Goal: Information Seeking & Learning: Learn about a topic

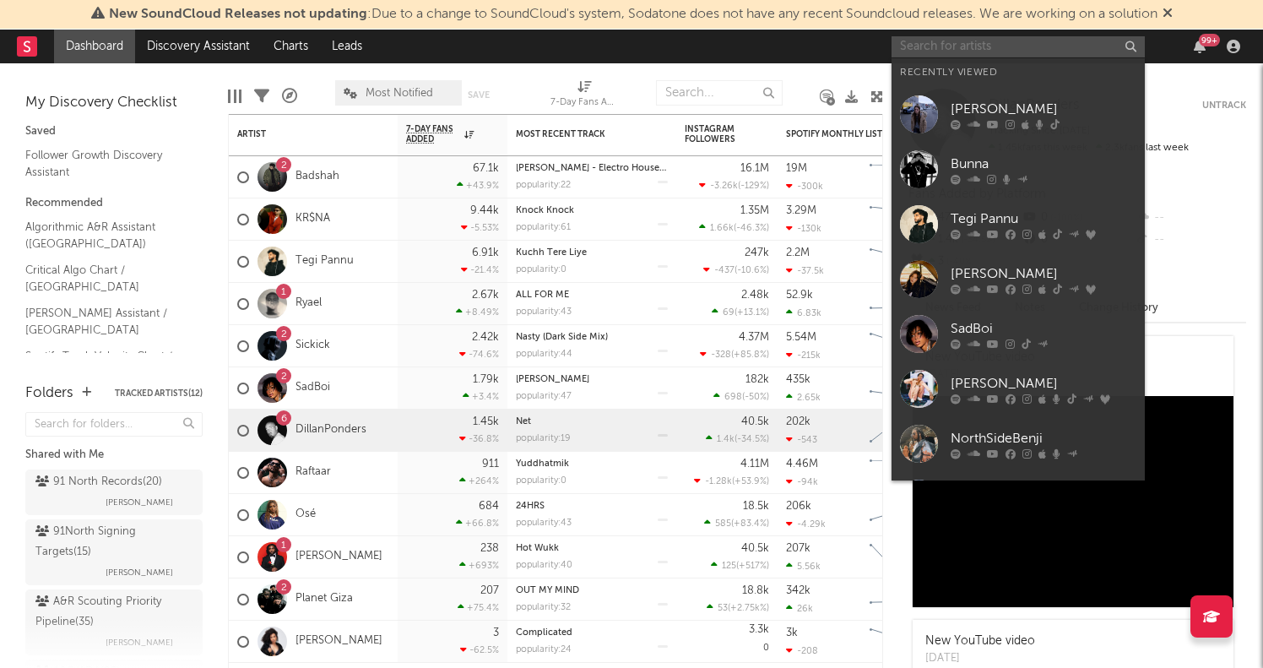
click at [953, 50] on input "text" at bounding box center [1018, 46] width 253 height 21
type input "k"
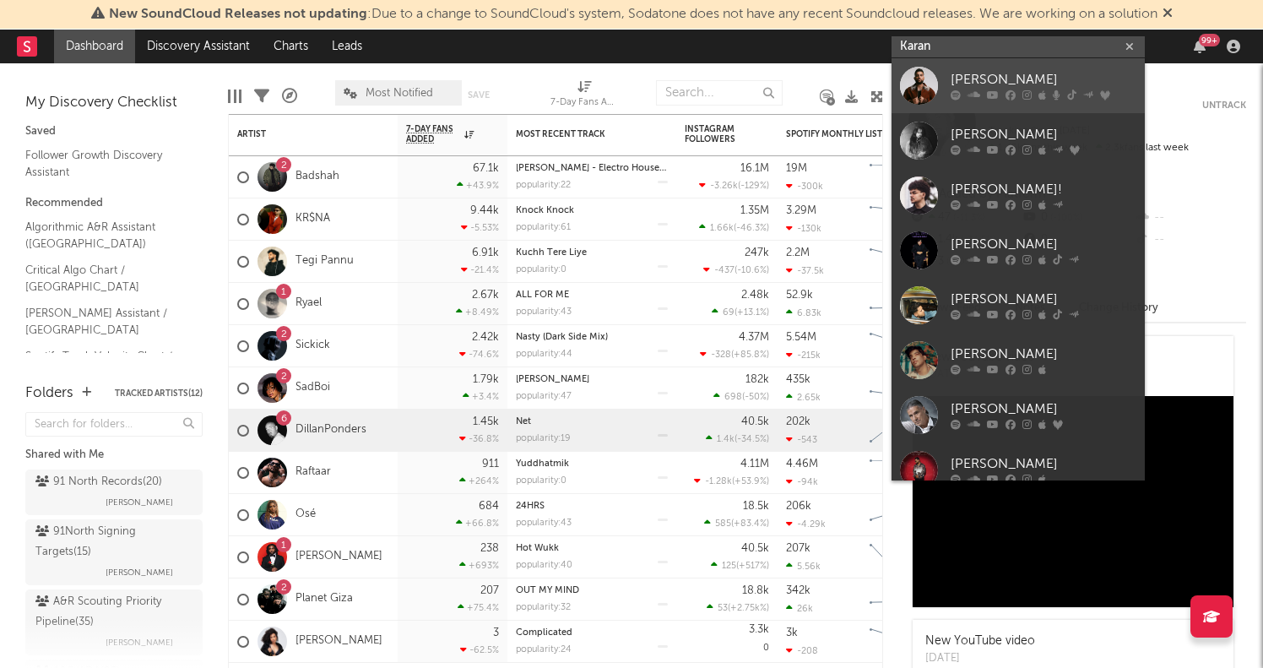
type input "Karan"
click at [975, 71] on div "Karan Aujla" at bounding box center [1044, 80] width 186 height 20
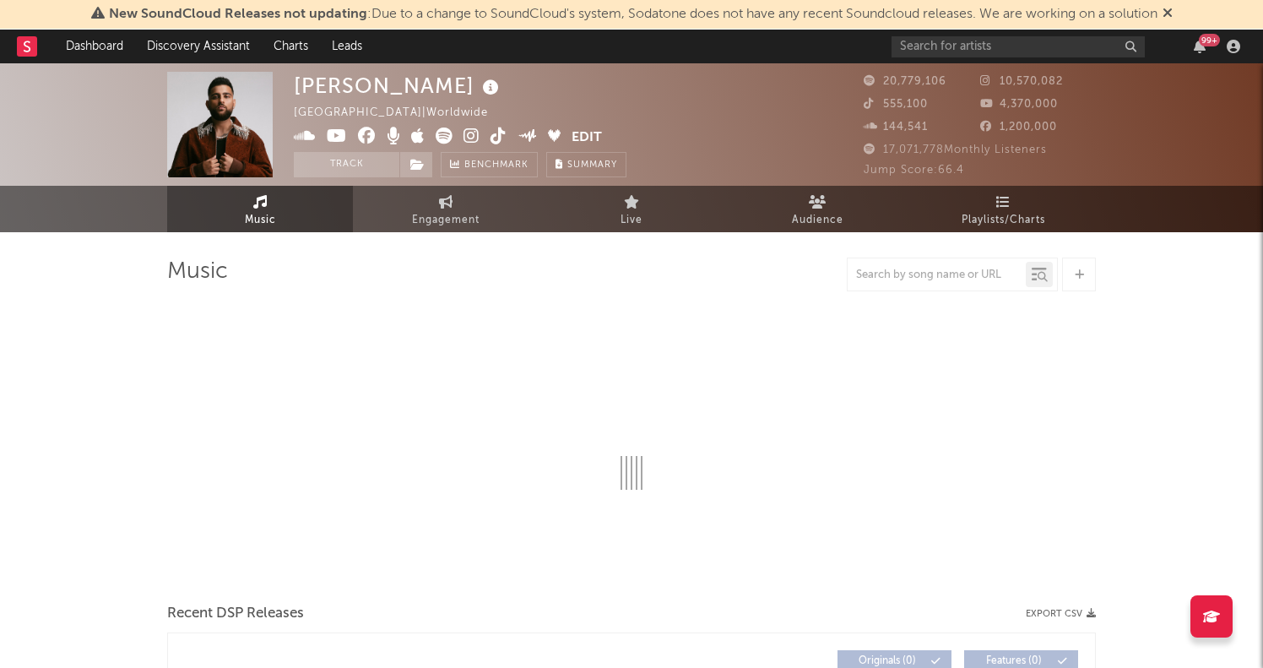
select select "6m"
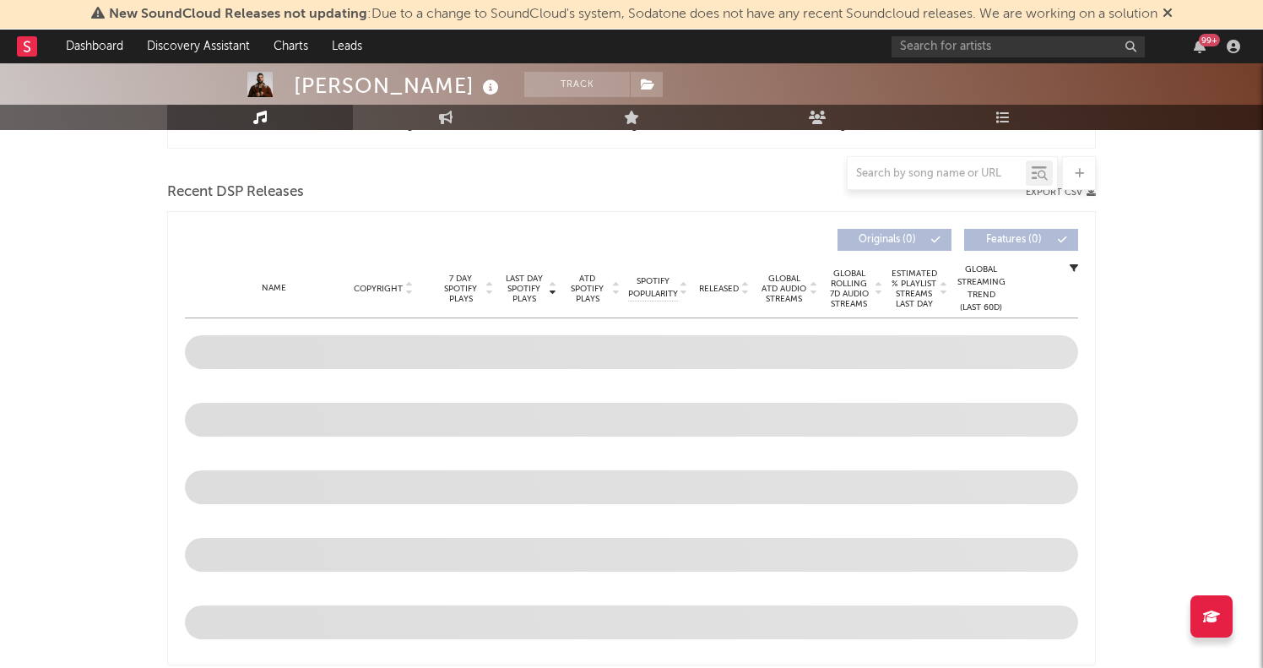
scroll to position [676, 0]
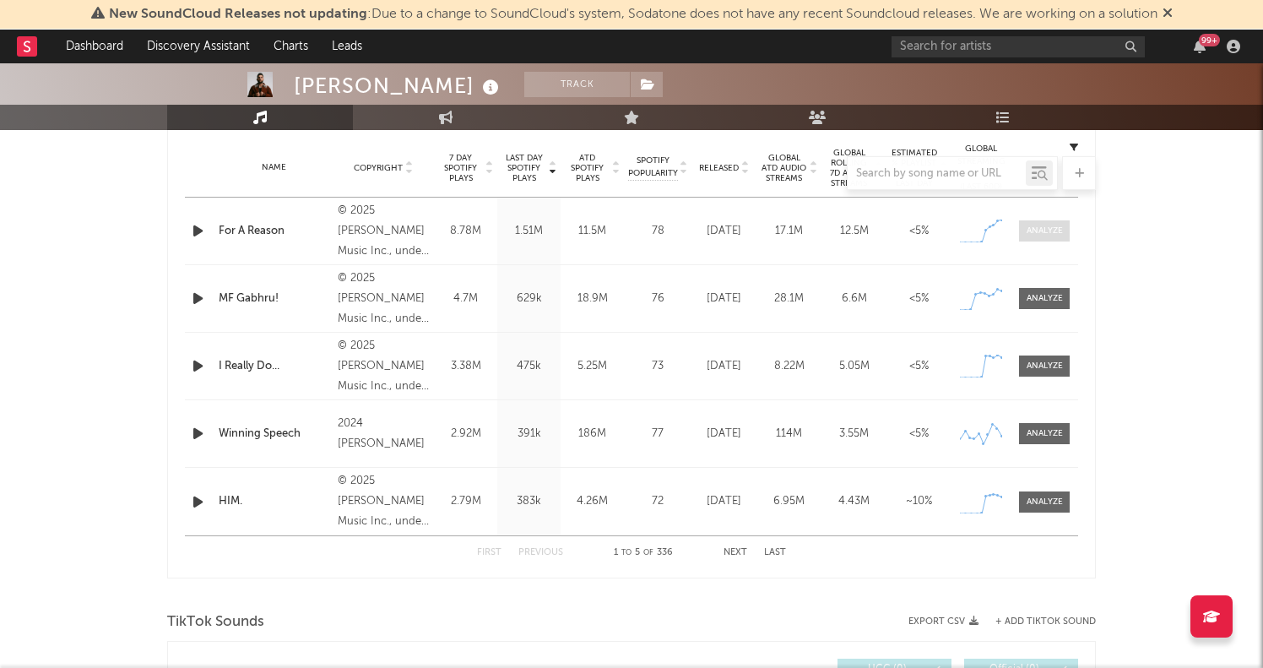
click at [1028, 233] on div at bounding box center [1045, 231] width 36 height 13
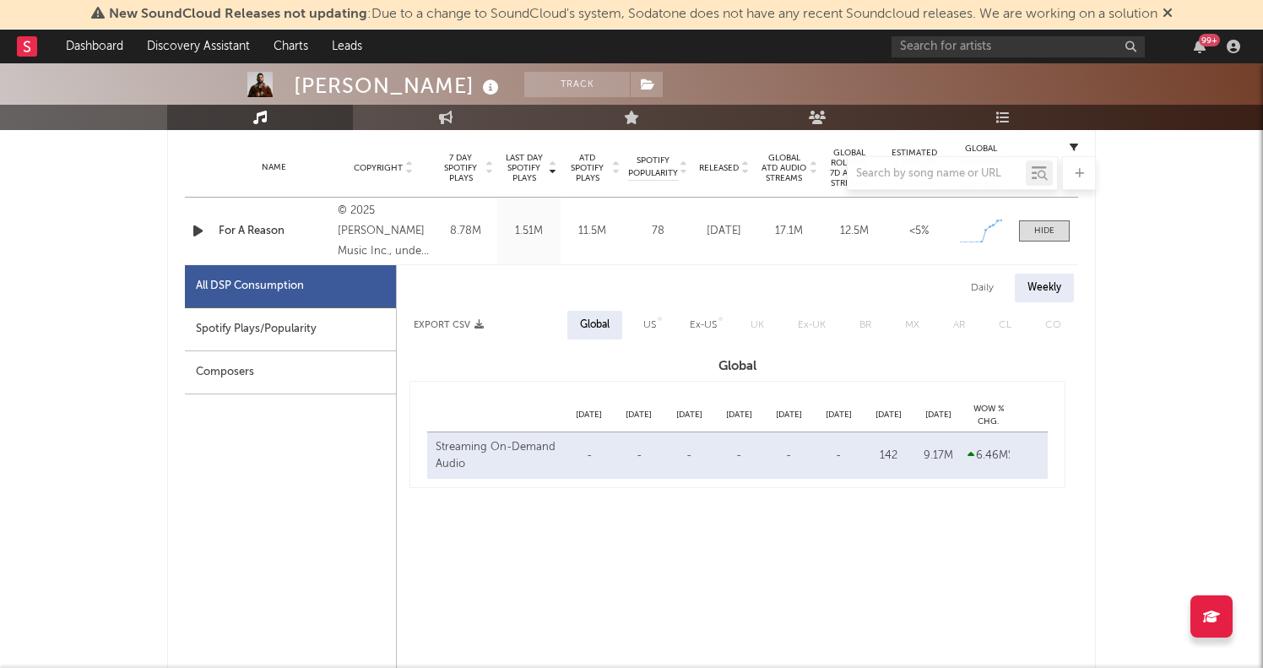
select select "1w"
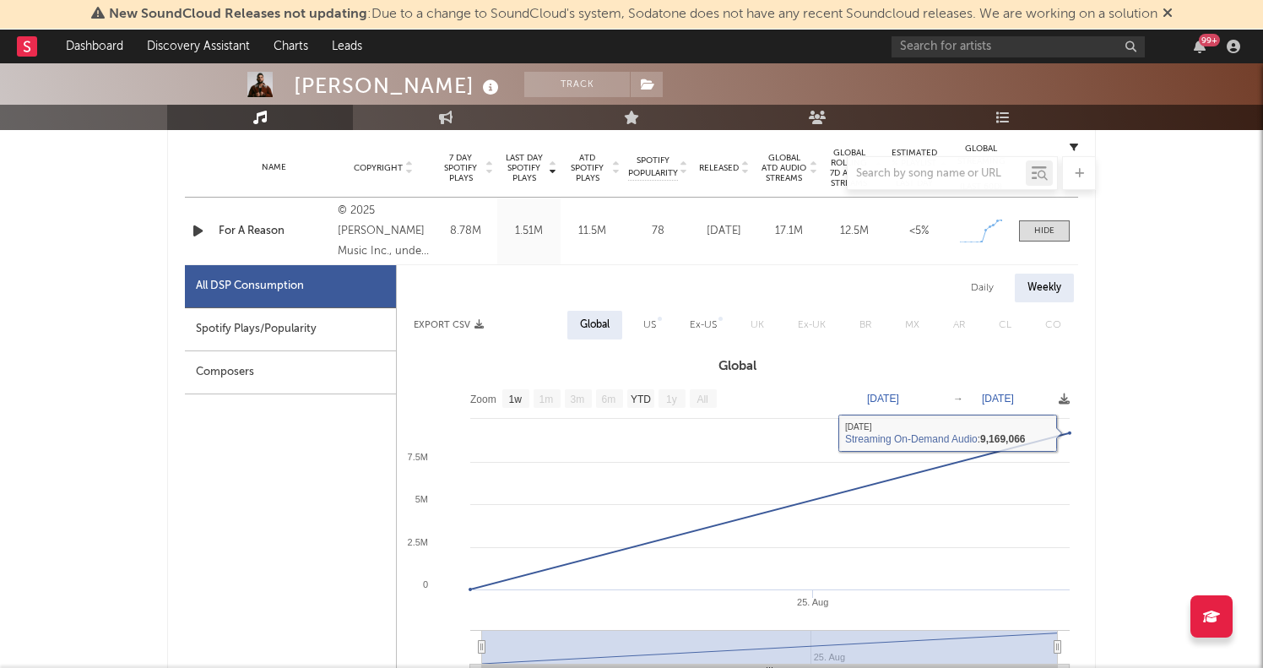
click at [990, 288] on div "Daily" at bounding box center [982, 288] width 48 height 29
select select "1w"
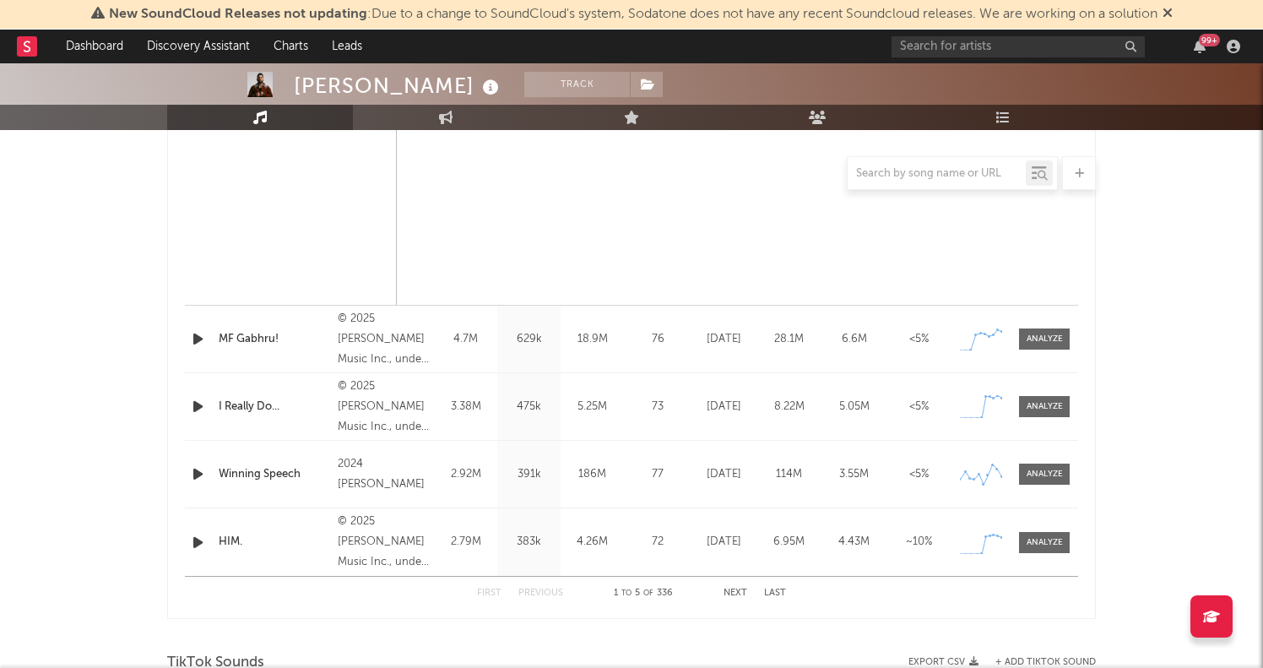
scroll to position [1470, 0]
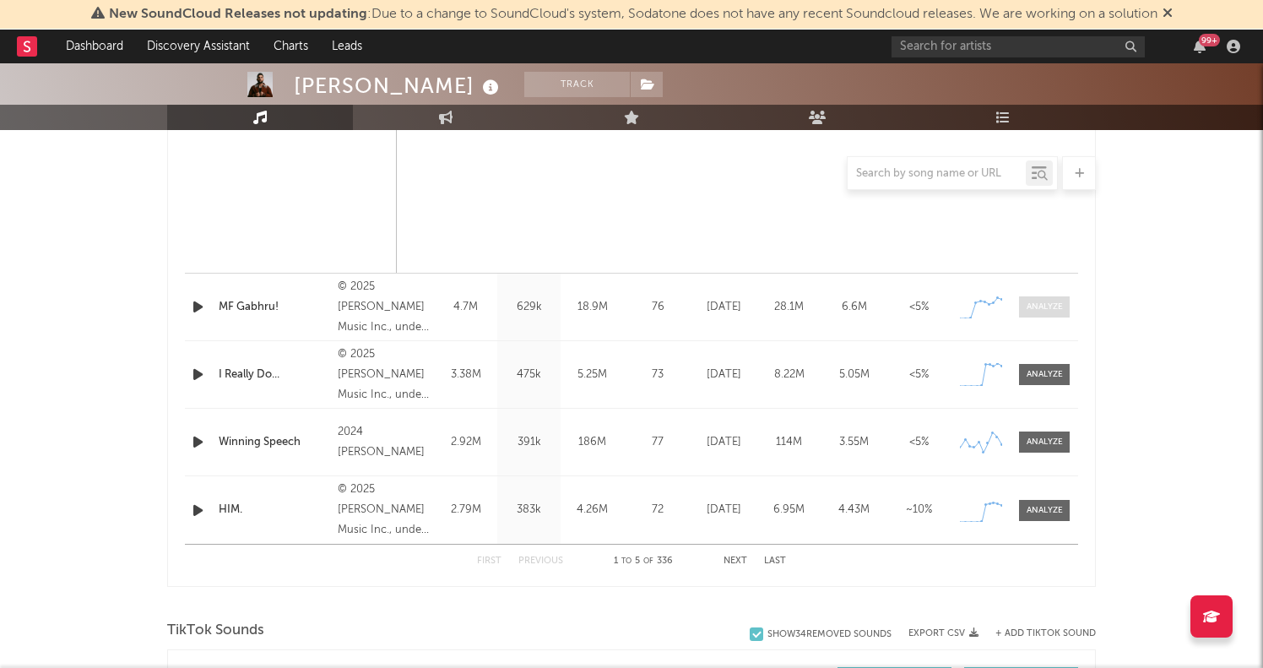
click at [1033, 316] on span at bounding box center [1044, 306] width 51 height 21
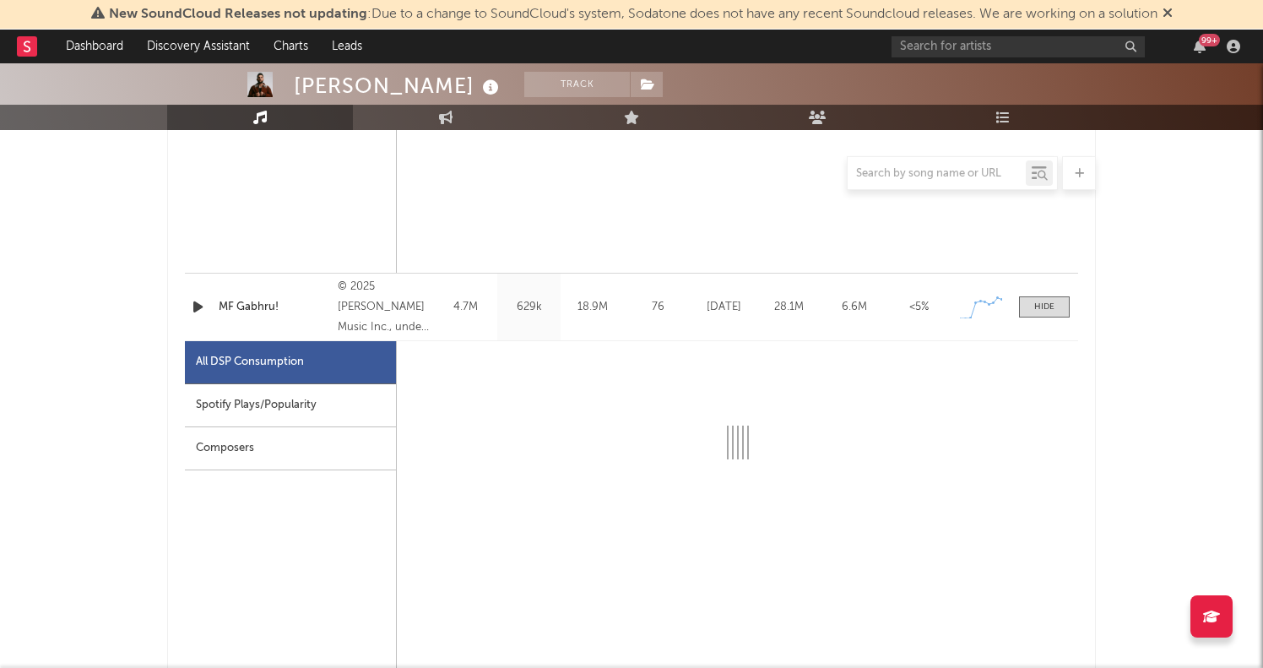
select select "1w"
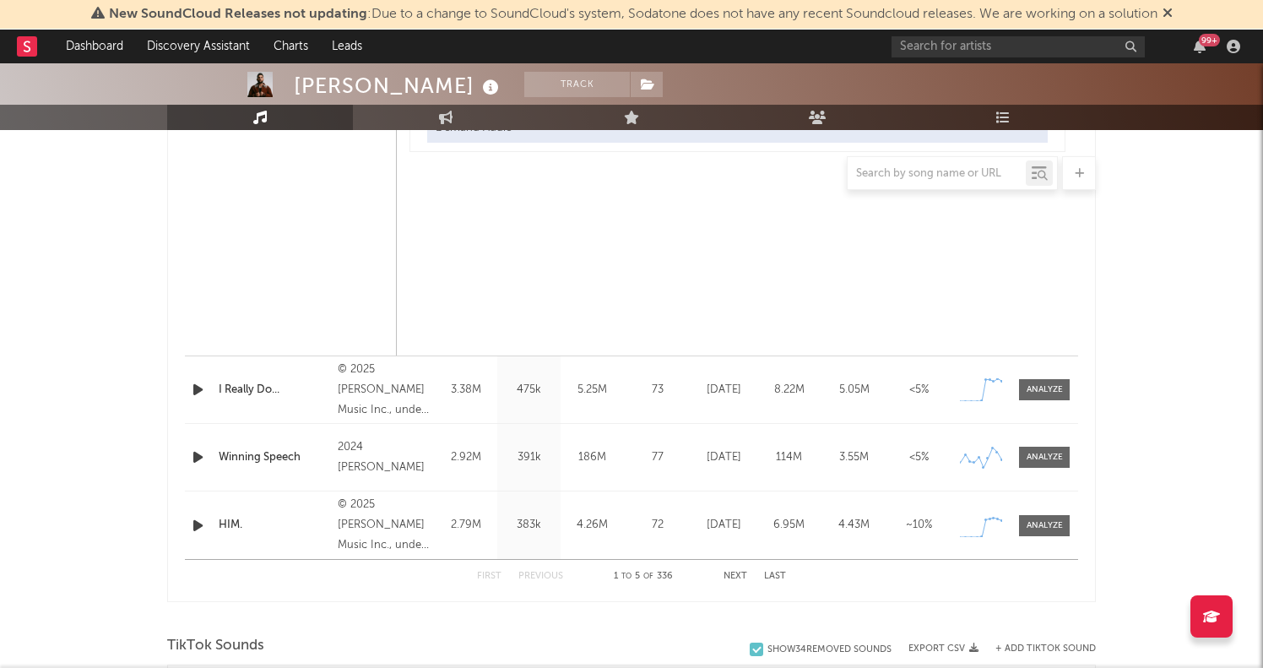
scroll to position [2282, 0]
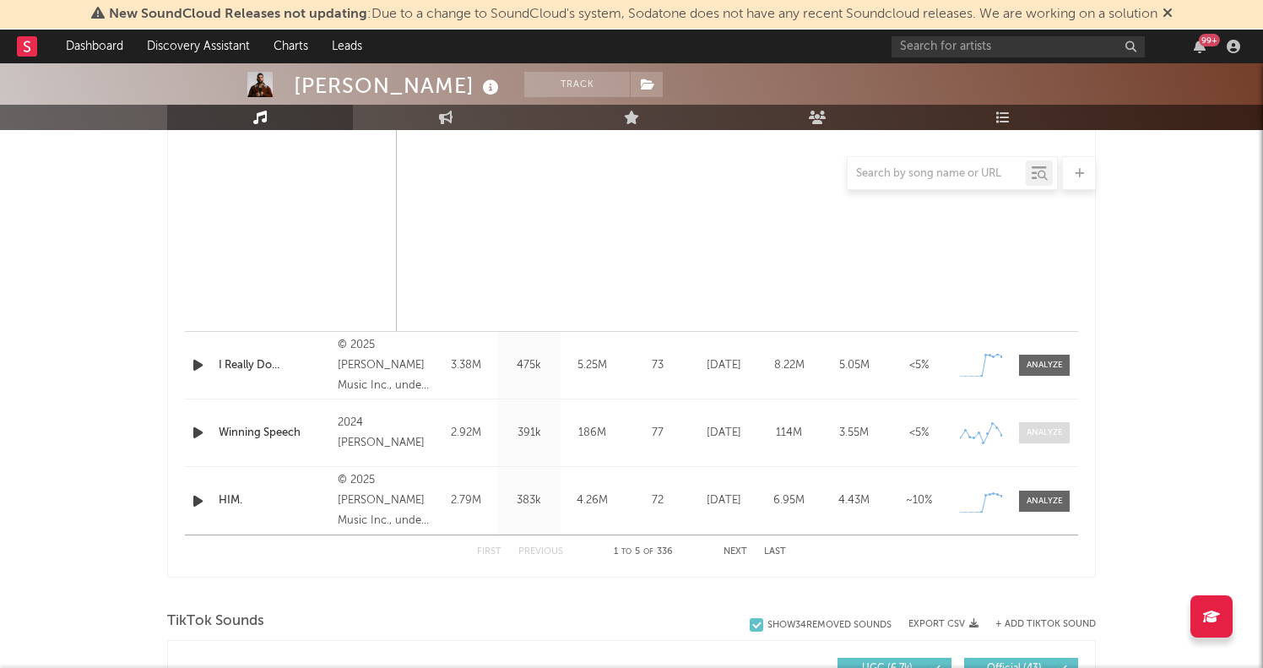
click at [1043, 431] on div at bounding box center [1045, 432] width 36 height 13
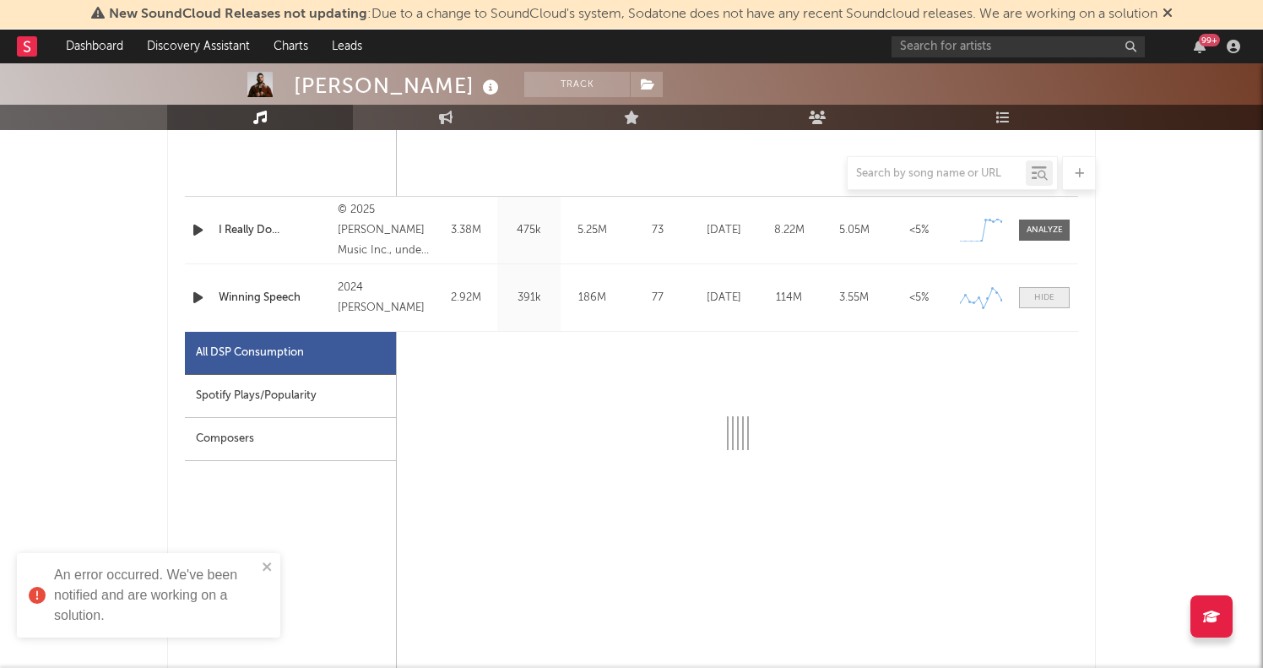
scroll to position [2417, 0]
select select "6m"
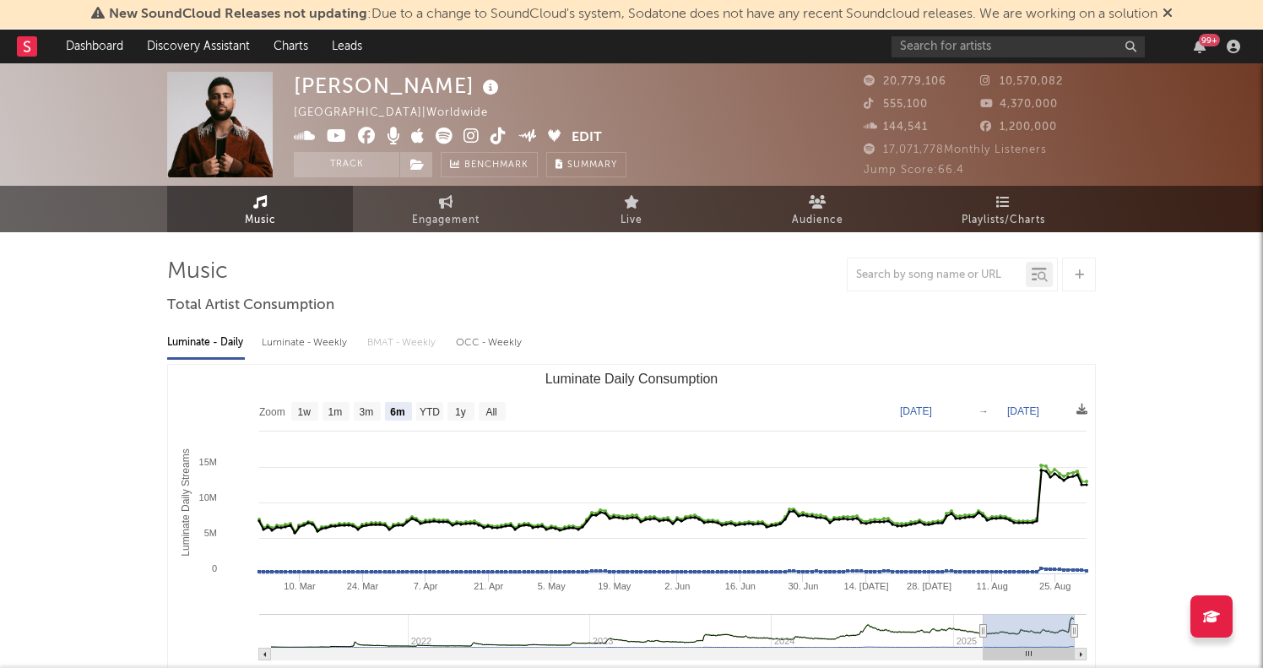
scroll to position [0, 0]
click at [213, 44] on link "Discovery Assistant" at bounding box center [198, 47] width 127 height 34
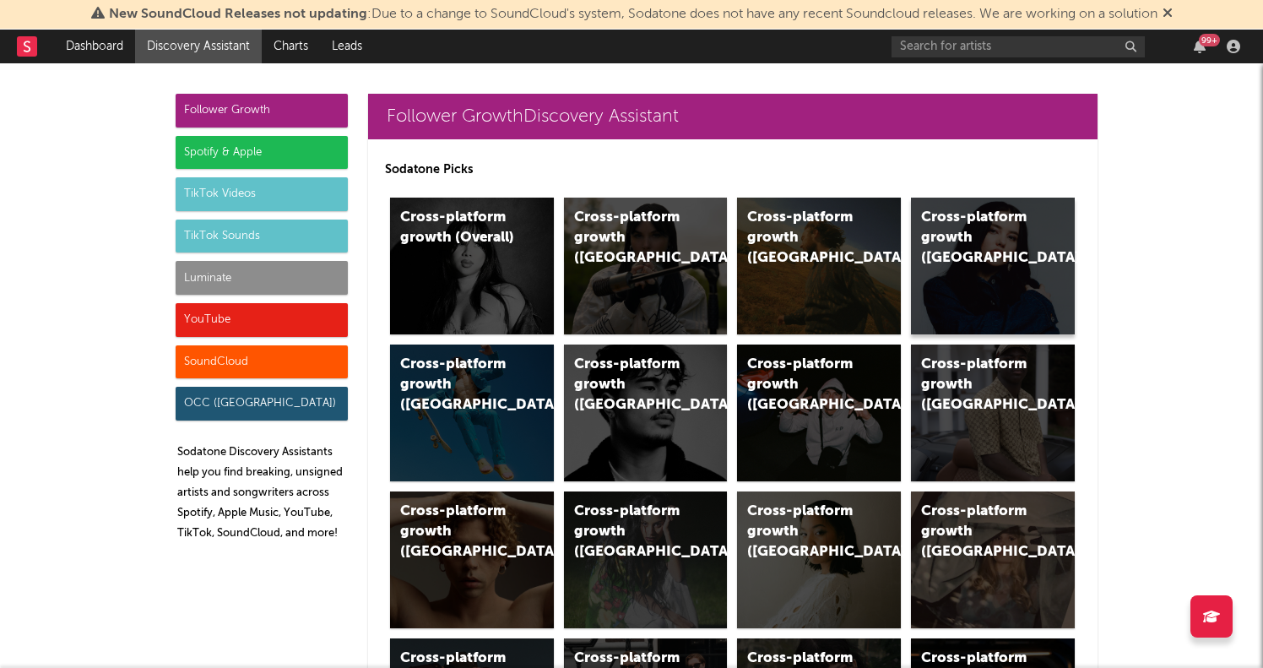
click at [934, 232] on div "Cross-platform growth (Canada)" at bounding box center [978, 238] width 115 height 61
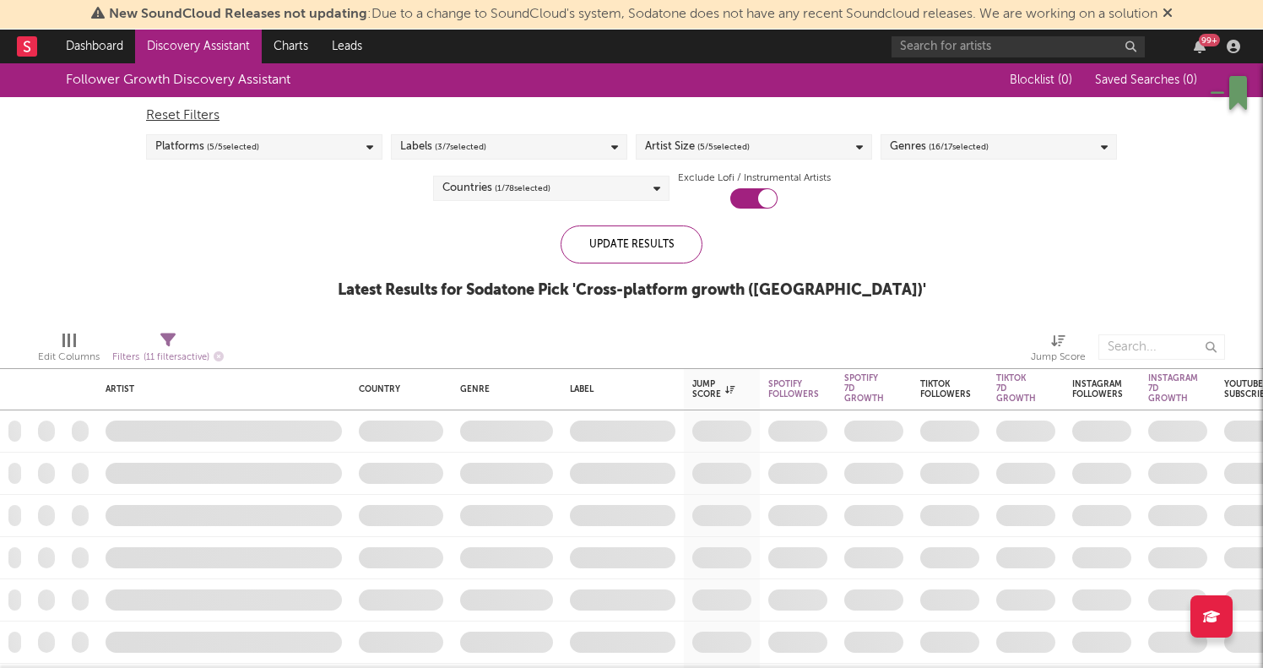
checkbox input "true"
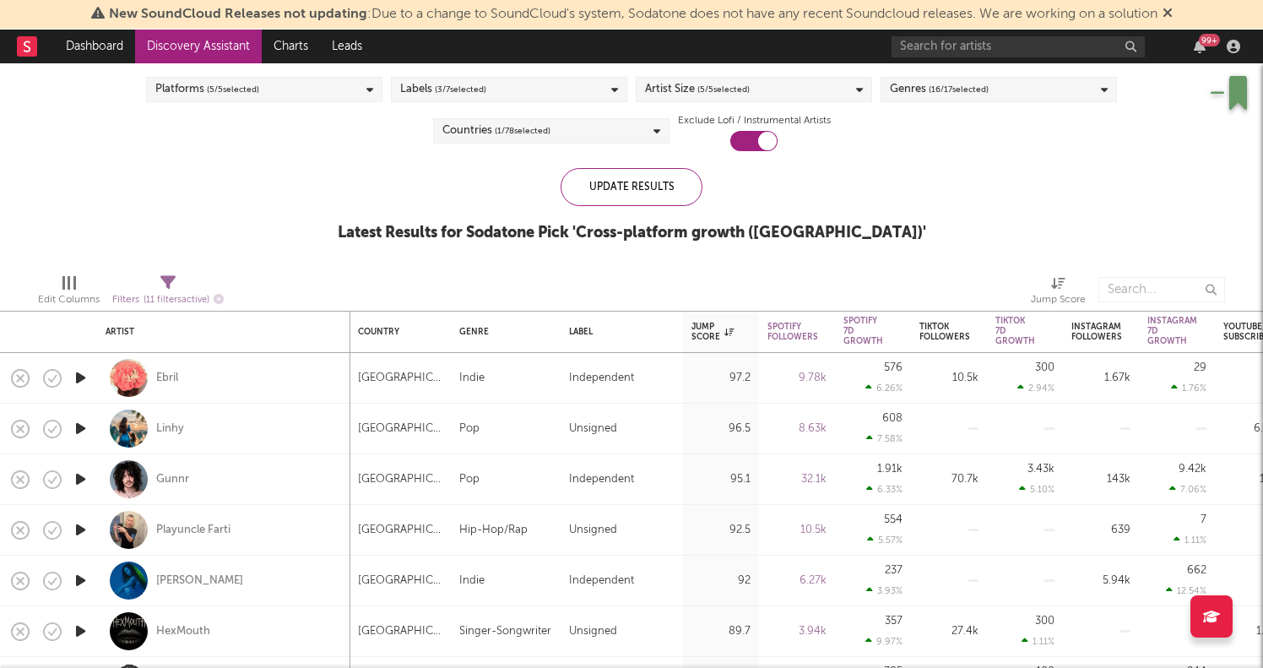
click at [81, 432] on icon "button" at bounding box center [81, 428] width 18 height 21
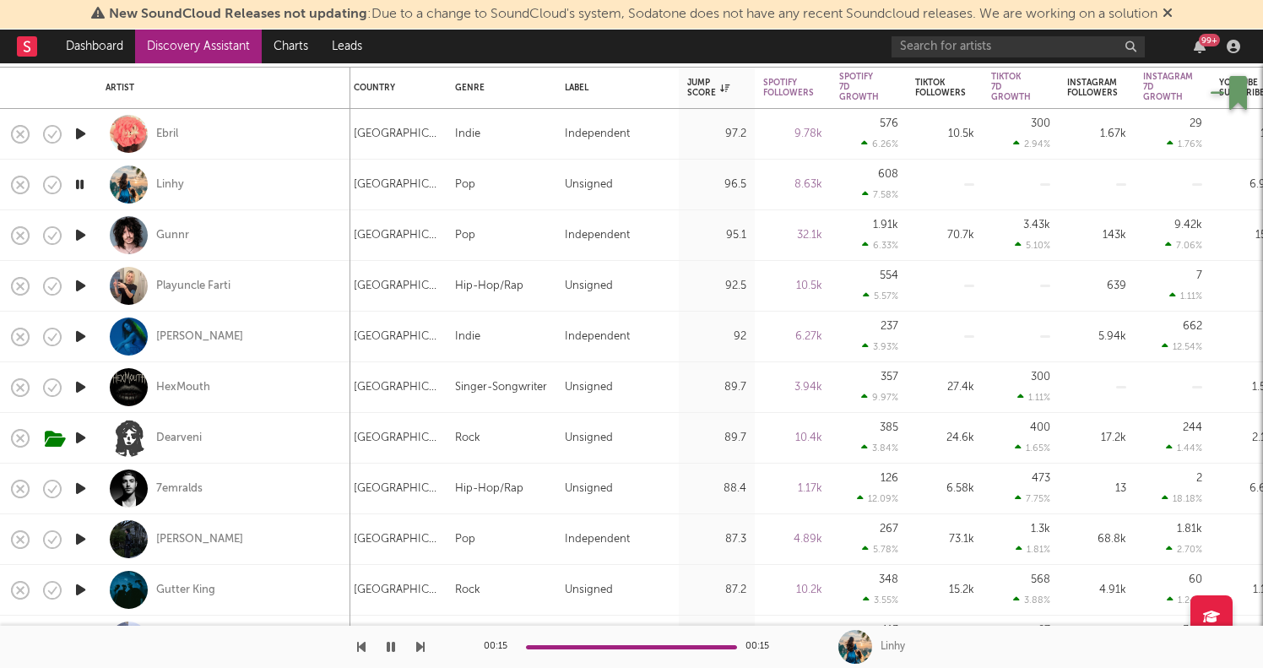
click at [92, 283] on div at bounding box center [80, 286] width 34 height 51
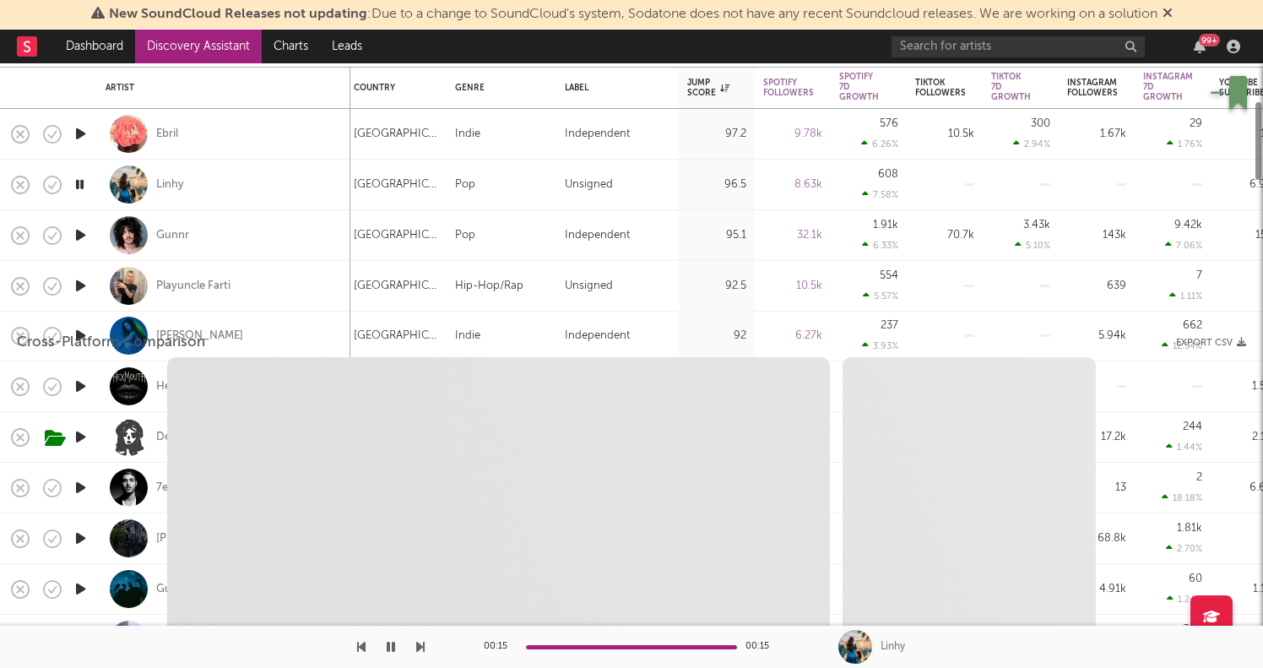
select select "1w"
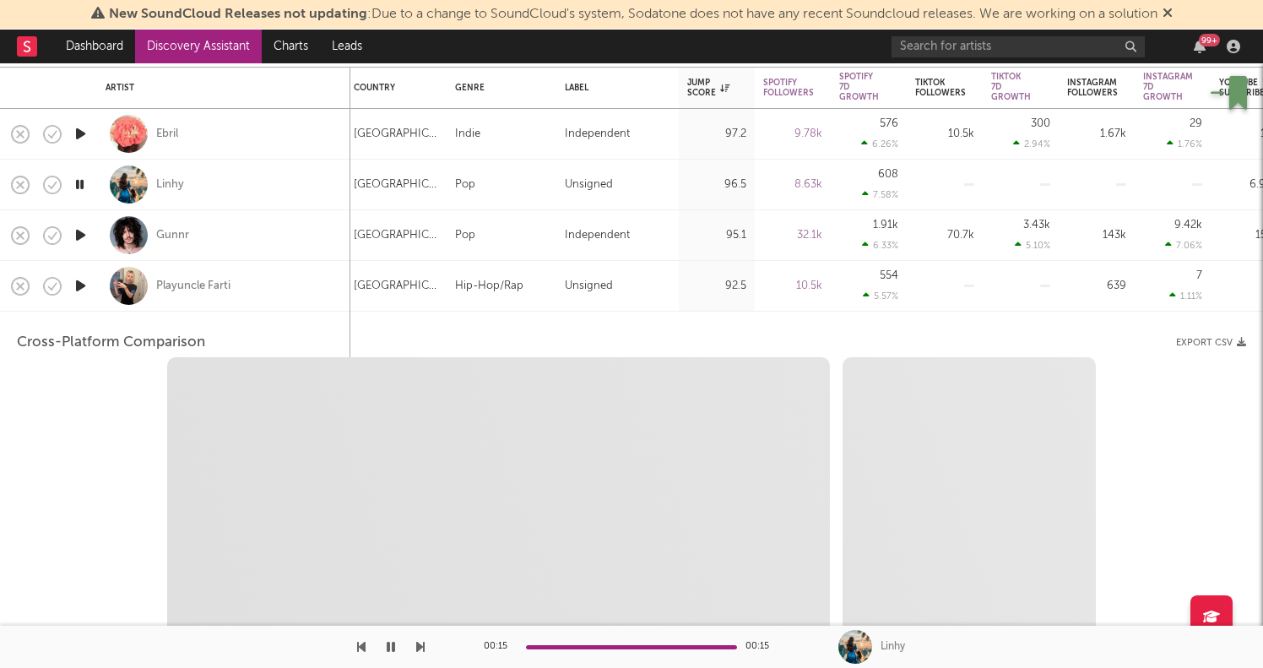
click at [84, 283] on icon "button" at bounding box center [81, 285] width 18 height 21
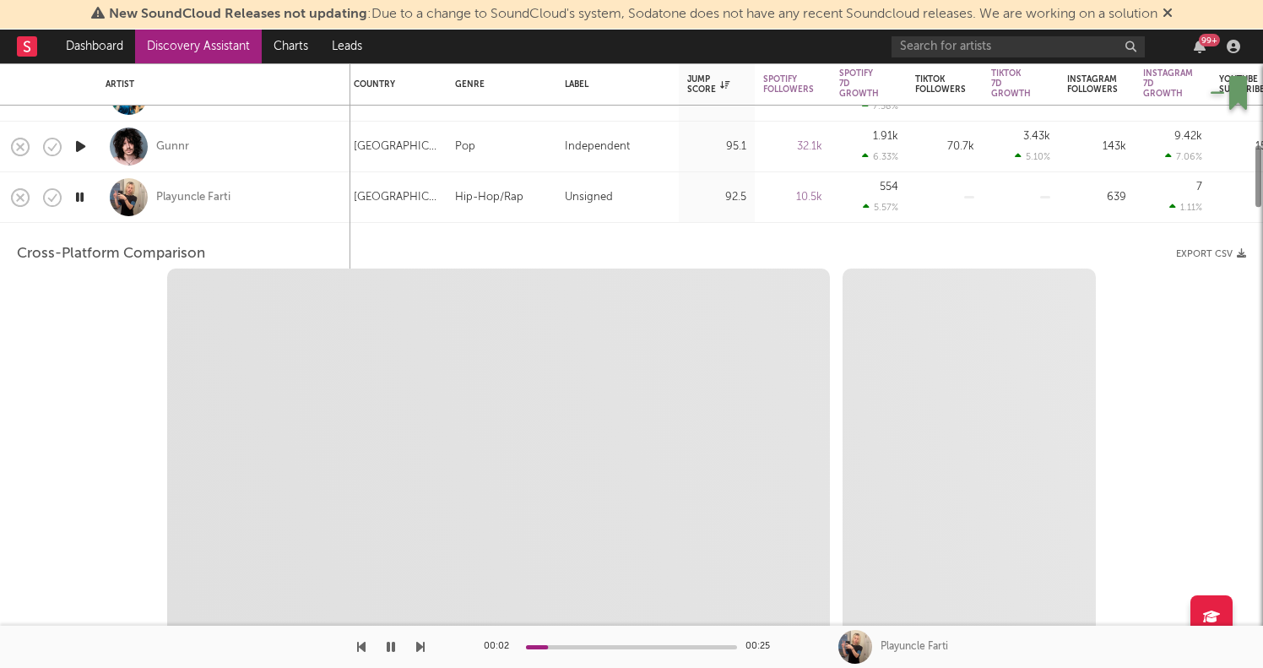
select select "1m"
select select "6m"
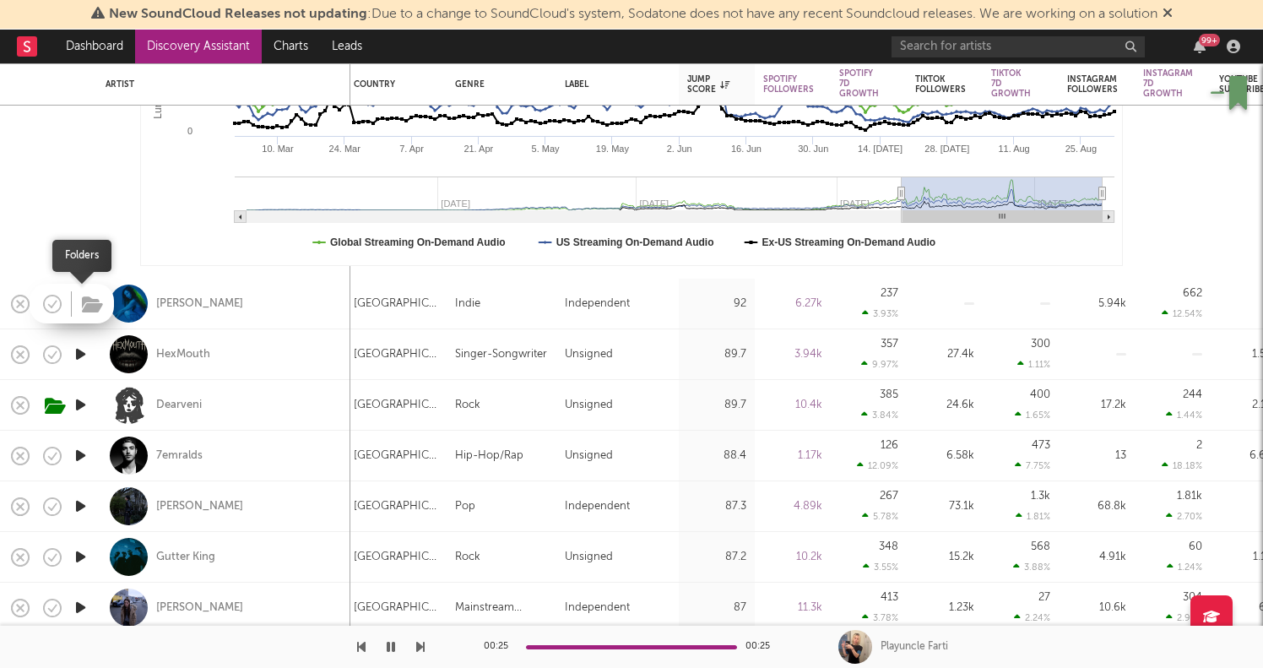
click at [82, 303] on icon "button" at bounding box center [92, 305] width 21 height 19
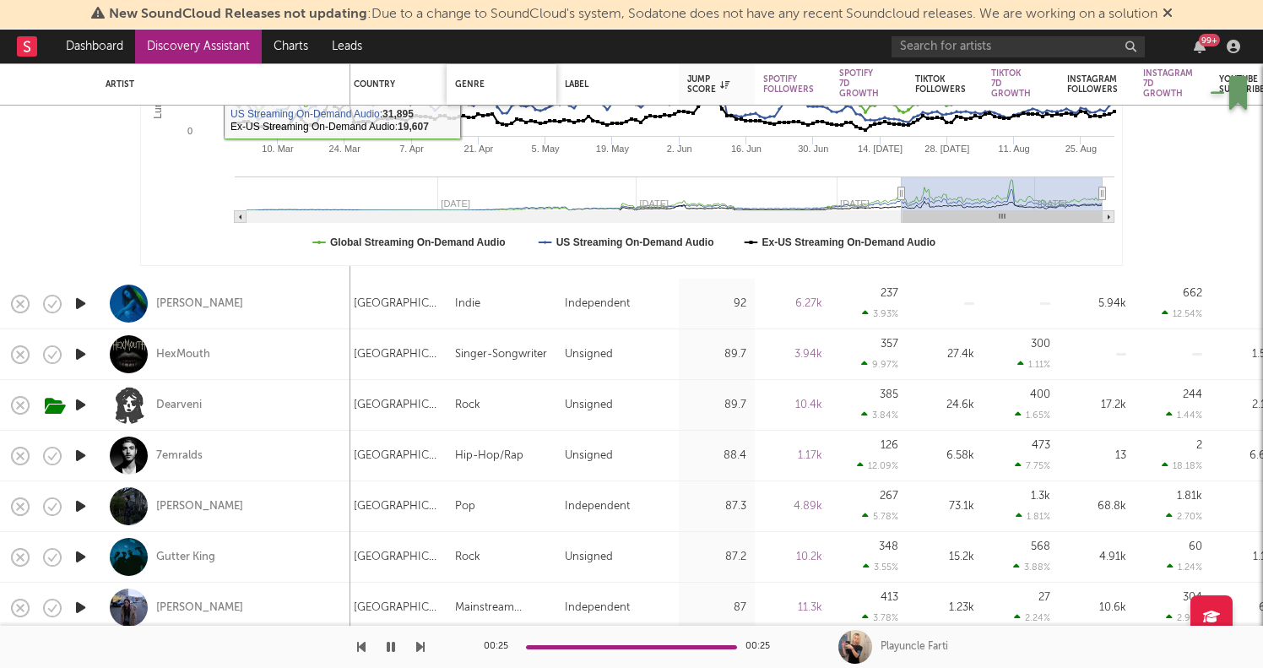
click at [470, 81] on div "Genre" at bounding box center [497, 84] width 84 height 10
click at [490, 87] on div "Genre" at bounding box center [497, 84] width 84 height 10
click at [483, 87] on div "Genre" at bounding box center [497, 84] width 84 height 10
click at [472, 84] on div "Genre" at bounding box center [497, 84] width 84 height 10
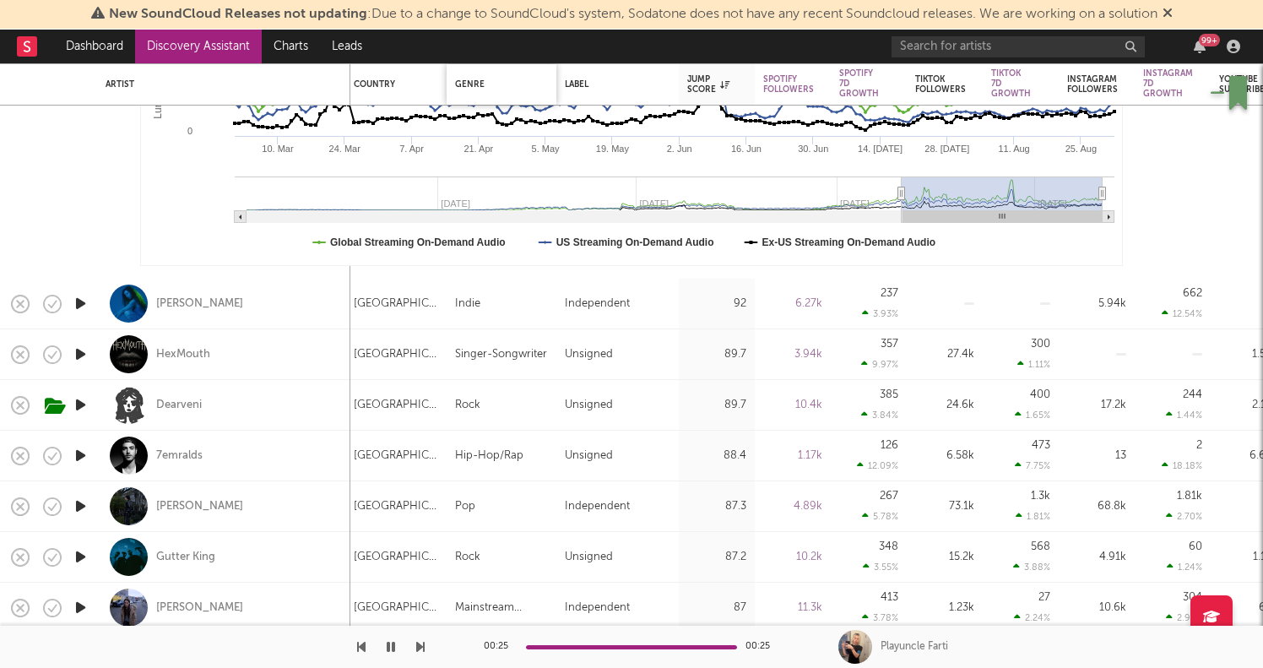
click at [472, 84] on div "Genre" at bounding box center [497, 84] width 84 height 10
click at [79, 302] on icon "button" at bounding box center [81, 303] width 18 height 21
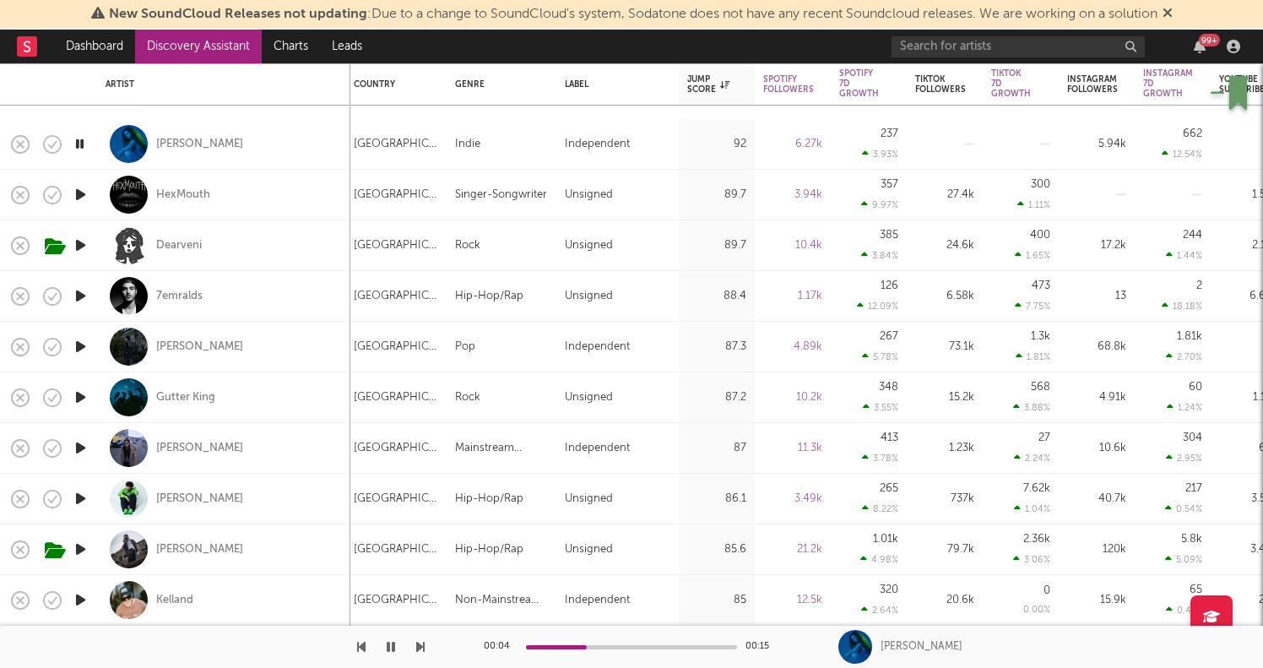
click at [78, 354] on icon "button" at bounding box center [81, 346] width 18 height 21
click at [175, 350] on div "Jack Zhang" at bounding box center [199, 346] width 87 height 15
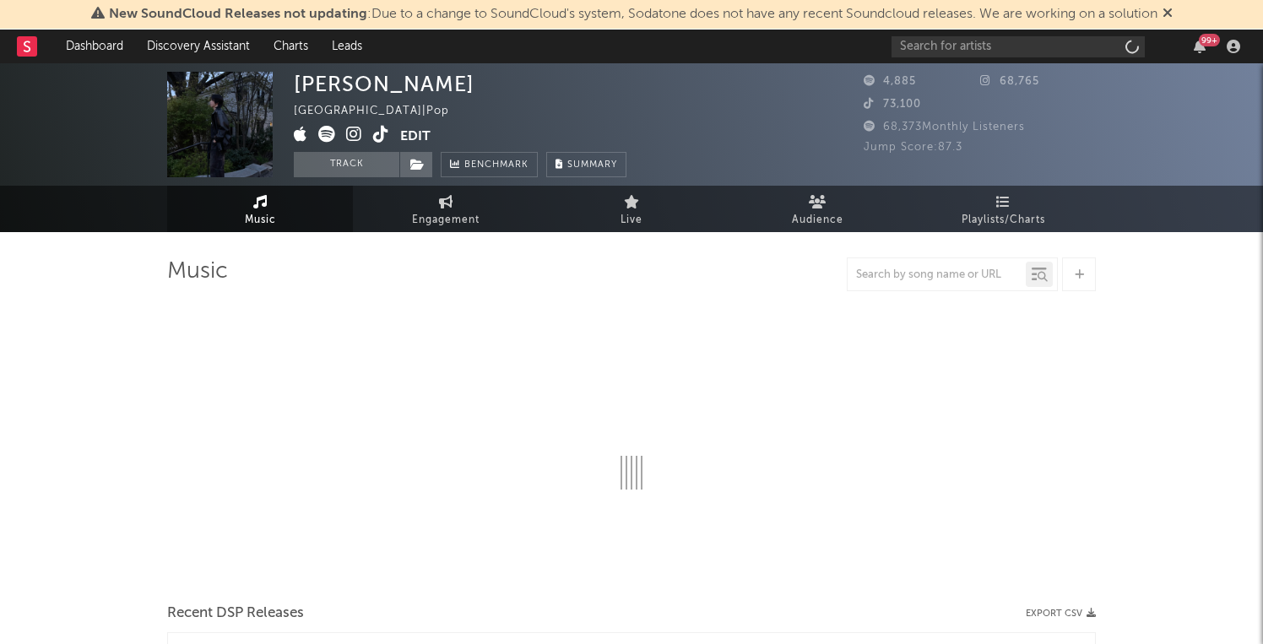
select select "1w"
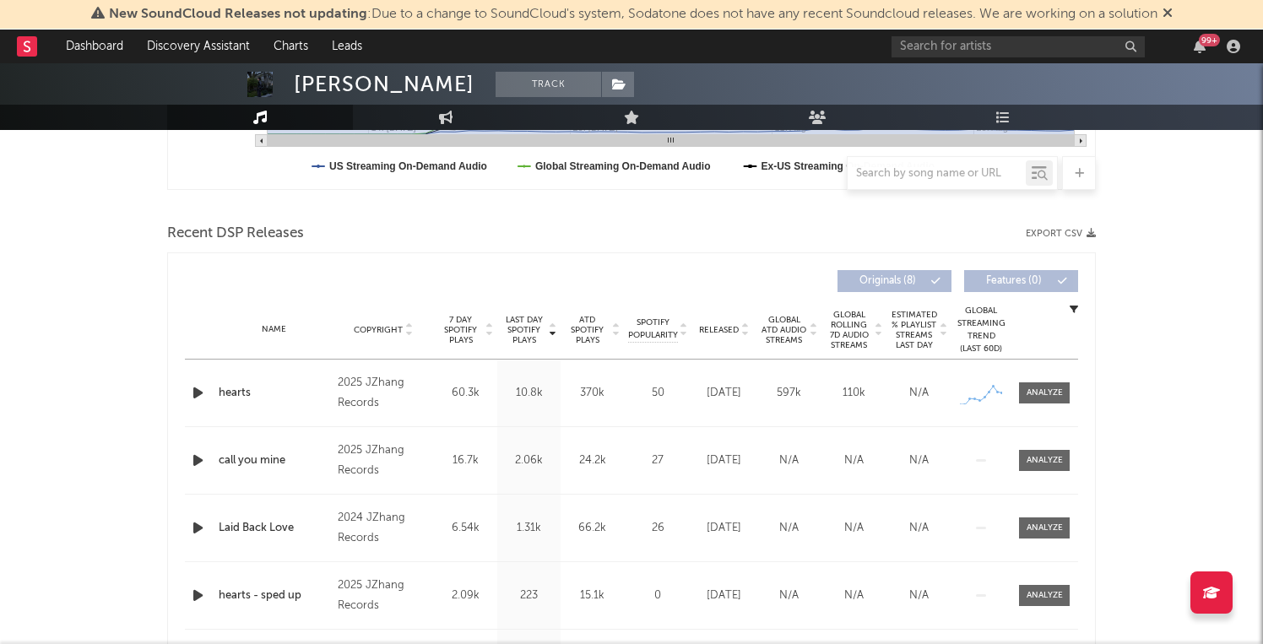
scroll to position [517, 0]
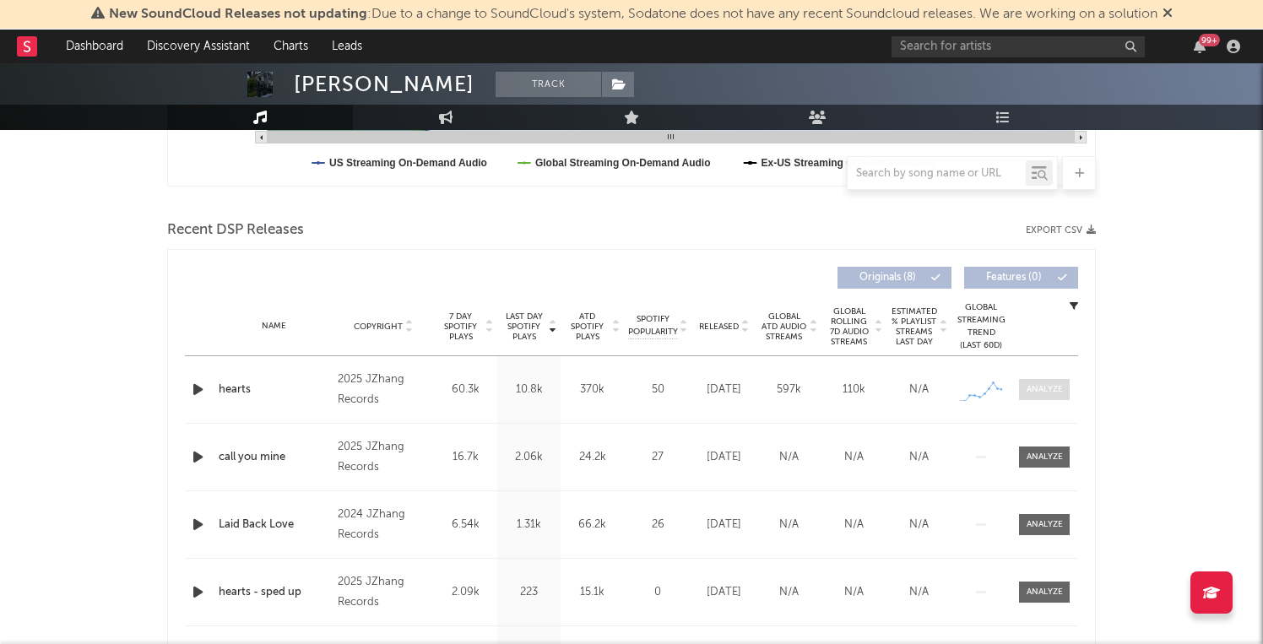
click at [1038, 393] on div at bounding box center [1045, 389] width 36 height 13
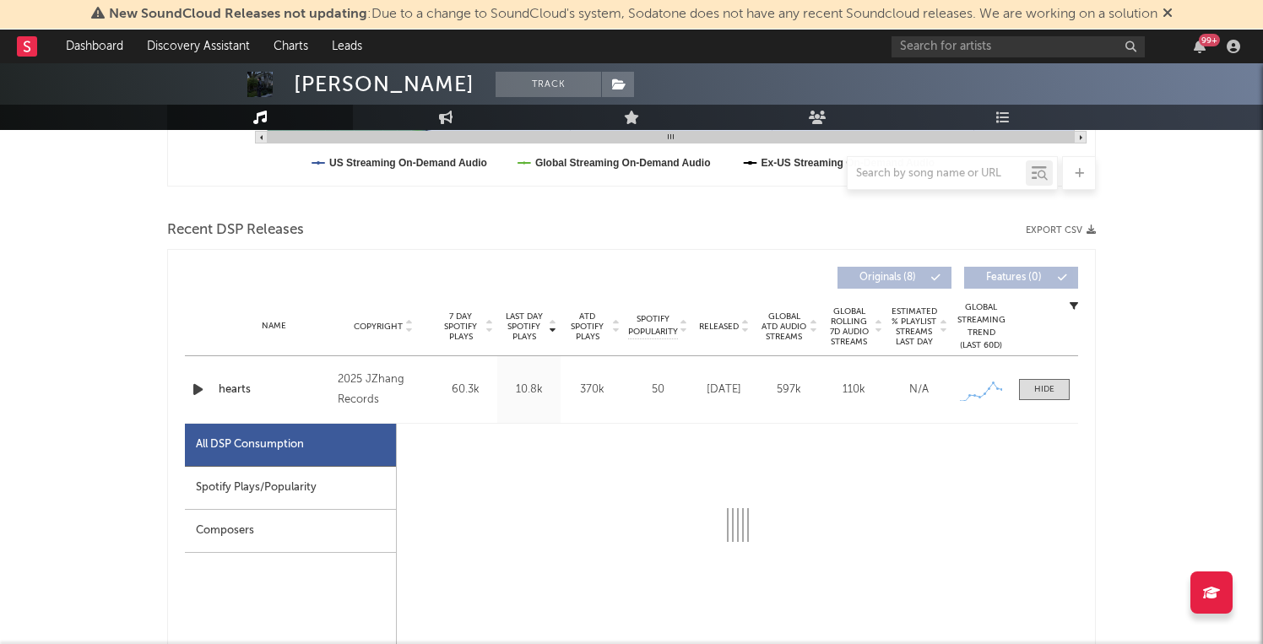
select select "1w"
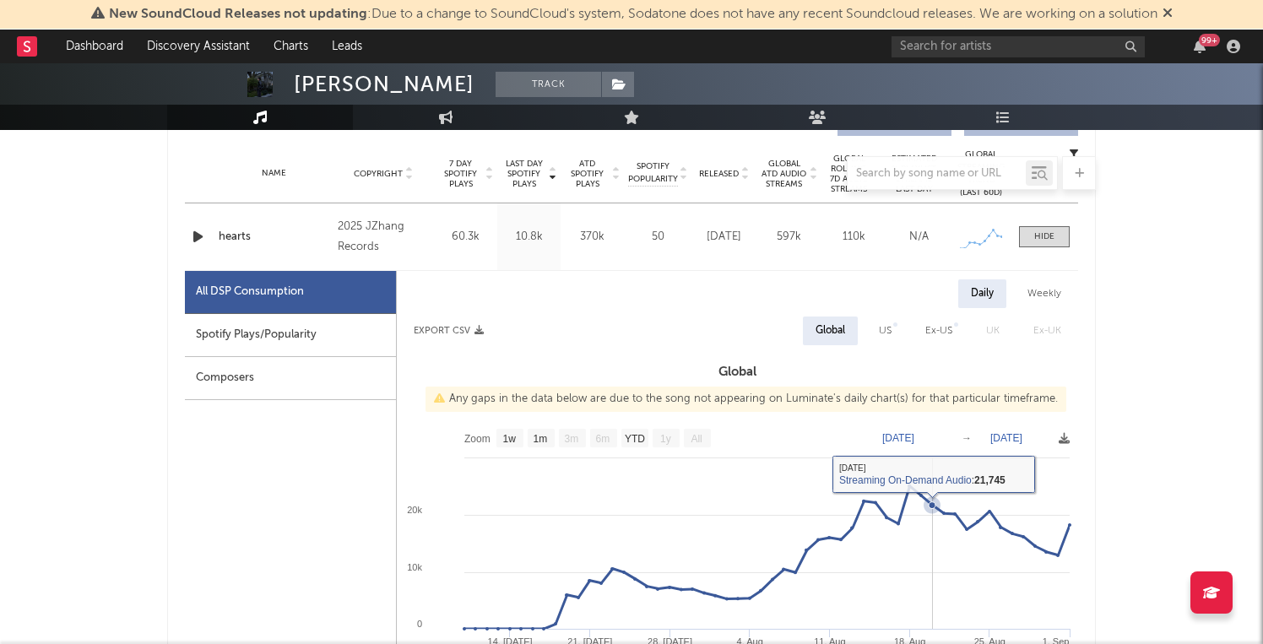
scroll to position [665, 0]
